Goal: Task Accomplishment & Management: Use online tool/utility

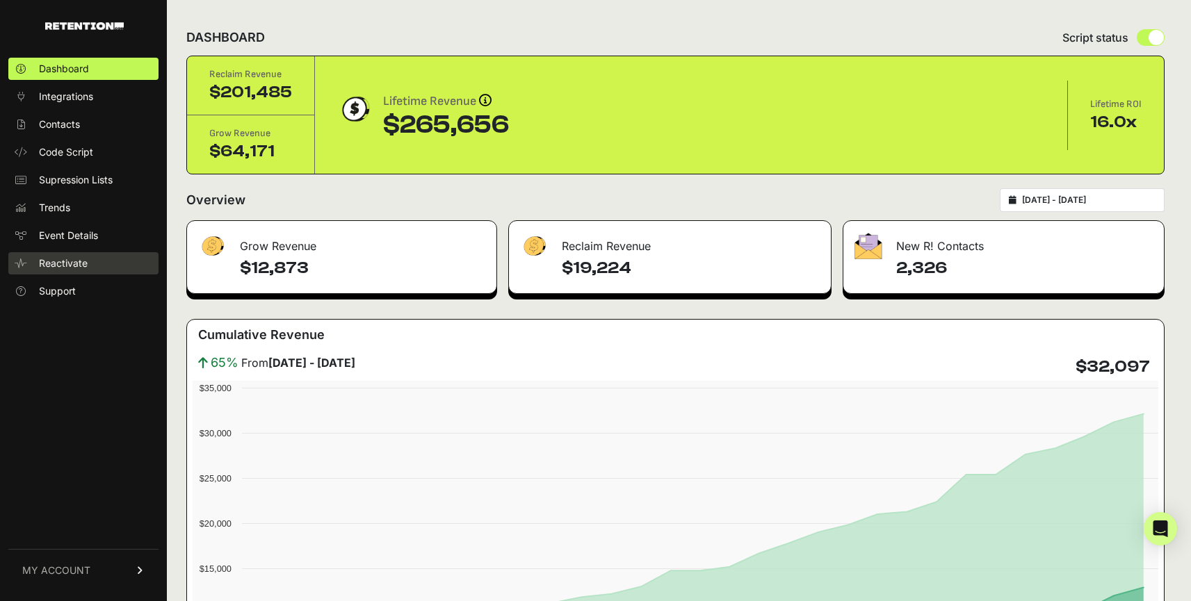
click at [70, 265] on span "Reactivate" at bounding box center [63, 264] width 49 height 14
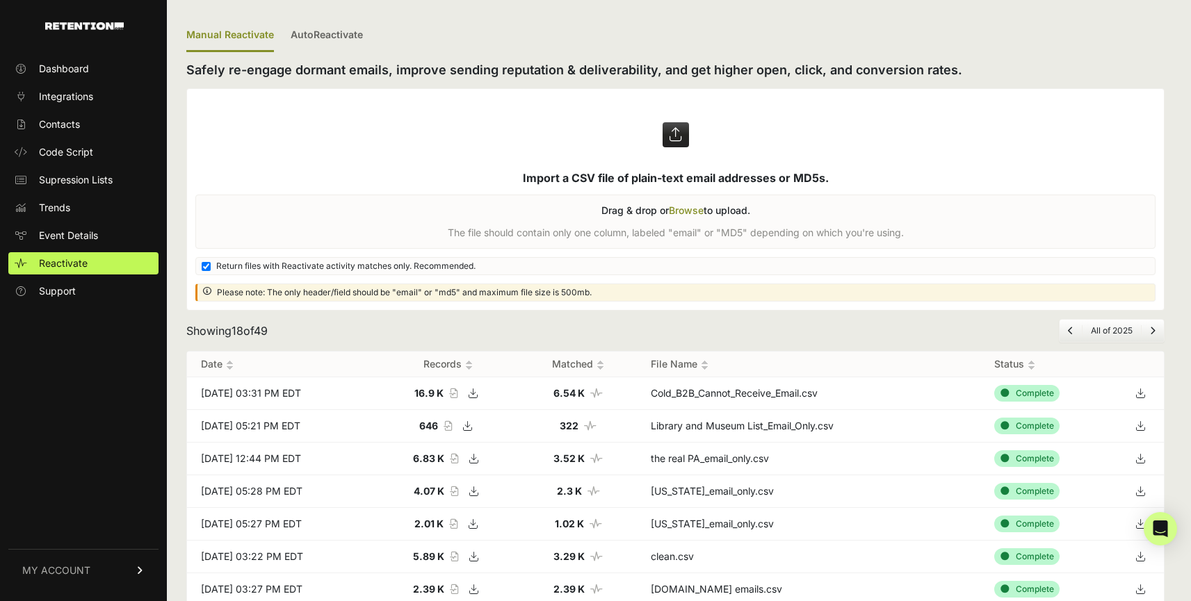
click at [671, 140] on label at bounding box center [675, 199] width 977 height 221
click at [0, 0] on input "file" at bounding box center [0, 0] width 0 height 0
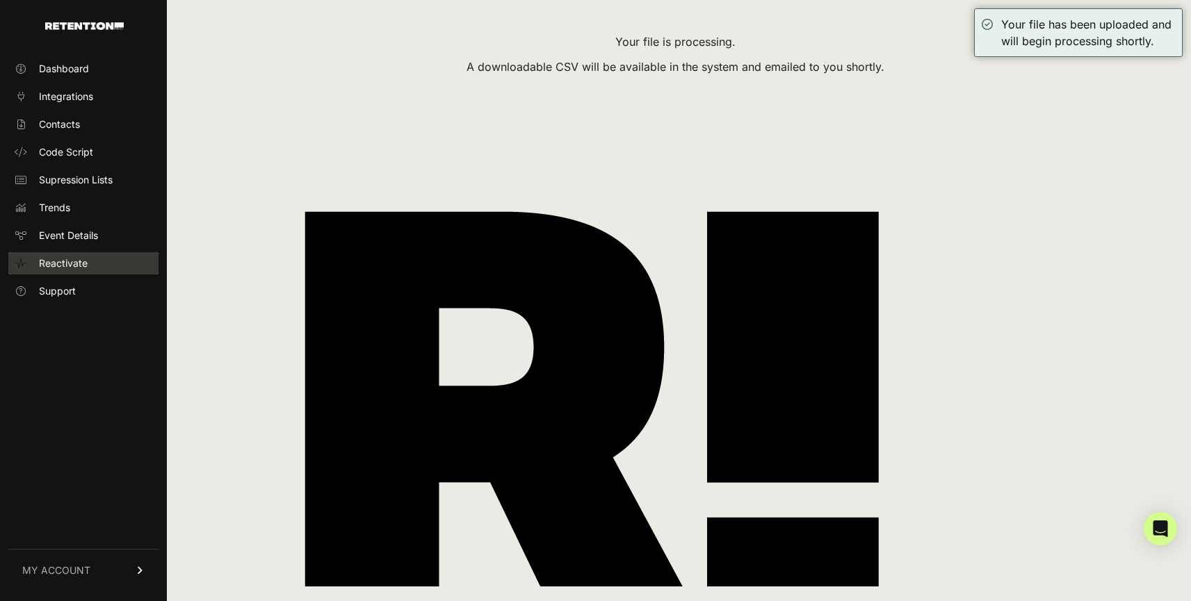
click at [69, 259] on span "Reactivate" at bounding box center [63, 264] width 49 height 14
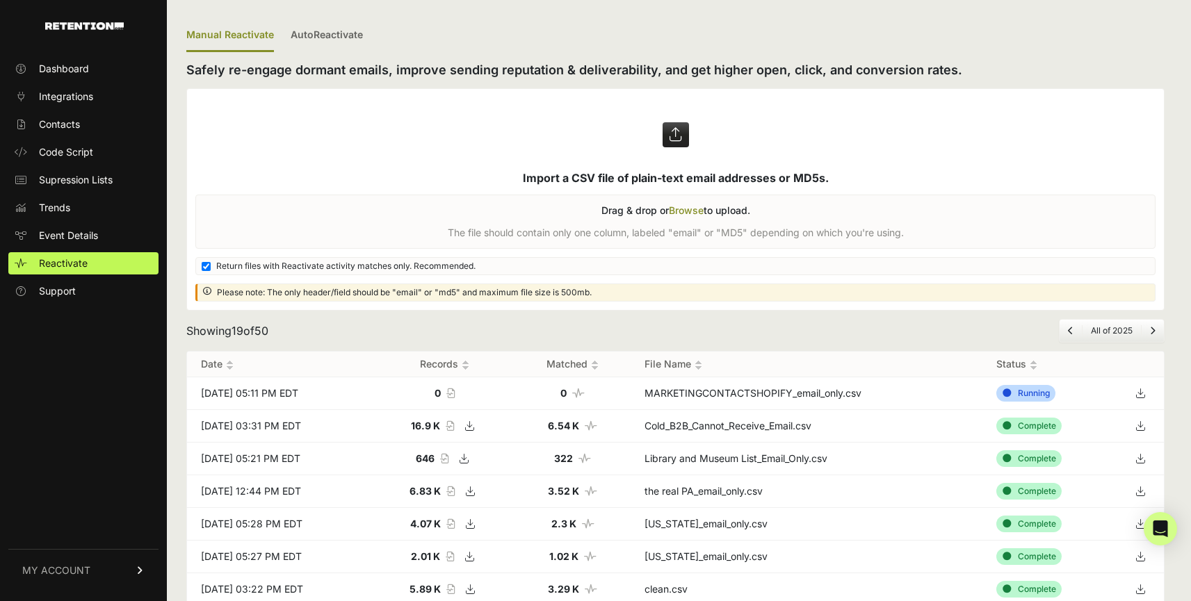
click at [433, 152] on label at bounding box center [675, 199] width 977 height 221
click at [0, 0] on input "file" at bounding box center [0, 0] width 0 height 0
click at [1147, 393] on icon at bounding box center [1139, 393] width 19 height 21
